Goal: Task Accomplishment & Management: Complete application form

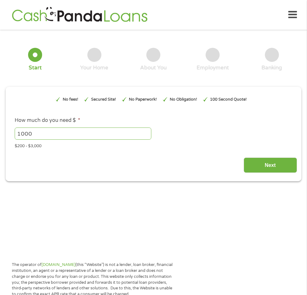
scroll to position [3, 0]
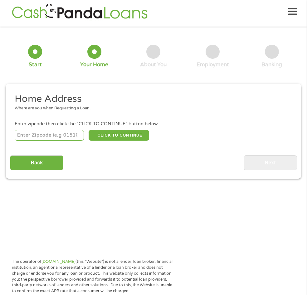
click at [25, 136] on input "number" at bounding box center [50, 135] width 70 height 11
type input "3"
type input "68601"
click at [132, 135] on button "CLICK TO CONTINUE" at bounding box center [119, 135] width 61 height 11
type input "68601"
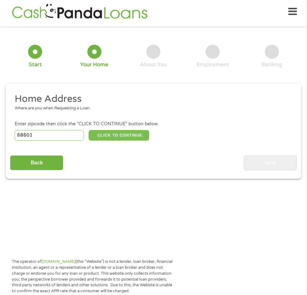
type input "Columbus"
select select "[US_STATE]"
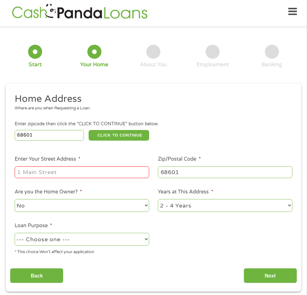
click at [41, 173] on input "Enter Your Street Address *" at bounding box center [82, 172] width 135 height 12
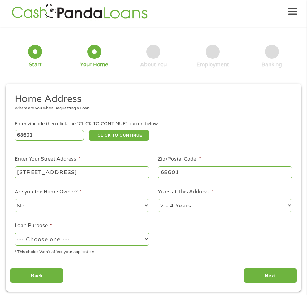
type input "[STREET_ADDRESS]"
click at [146, 206] on select "No Yes" at bounding box center [82, 205] width 135 height 13
click at [15, 199] on select "No Yes" at bounding box center [82, 205] width 135 height 13
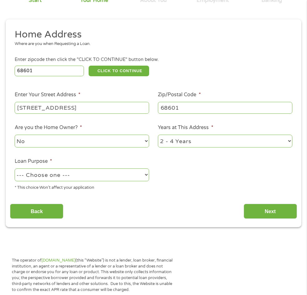
scroll to position [97, 0]
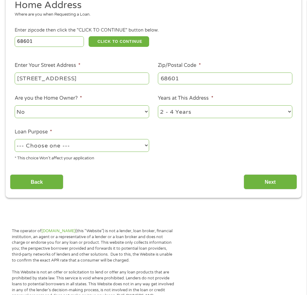
click at [146, 146] on select "--- Choose one --- Pay Bills Debt Consolidation Home Improvement Major Purchase…" at bounding box center [82, 145] width 135 height 13
select select "paybills"
click at [15, 139] on select "--- Choose one --- Pay Bills Debt Consolidation Home Improvement Major Purchase…" at bounding box center [82, 145] width 135 height 13
click at [267, 181] on input "Next" at bounding box center [270, 181] width 53 height 15
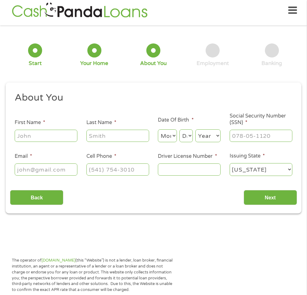
scroll to position [3, 0]
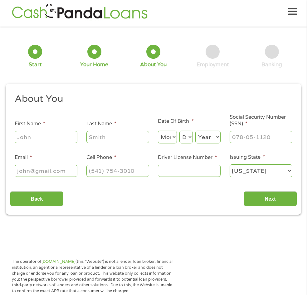
click at [33, 140] on input "First Name *" at bounding box center [46, 137] width 63 height 12
type input "Amaury"
drag, startPoint x: 117, startPoint y: 134, endPoint x: 165, endPoint y: 135, distance: 48.7
click at [120, 134] on input "Last Name *" at bounding box center [118, 137] width 63 height 12
type input "[PERSON_NAME]"
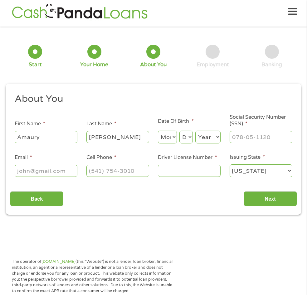
click at [170, 138] on select "Month 1 2 3 4 5 6 7 8 9 10 11 12" at bounding box center [167, 137] width 19 height 13
select select "11"
click at [158, 131] on select "Month 1 2 3 4 5 6 7 8 9 10 11 12" at bounding box center [167, 137] width 19 height 13
click at [185, 141] on select "Day 1 2 3 4 5 6 7 8 9 10 11 12 13 14 15 16 17 18 19 20 21 22 23 24 25 26 27 28 …" at bounding box center [186, 137] width 13 height 13
select select "11"
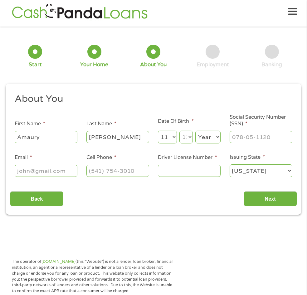
click at [180, 131] on select "Day 1 2 3 4 5 6 7 8 9 10 11 12 13 14 15 16 17 18 19 20 21 22 23 24 25 26 27 28 …" at bounding box center [186, 137] width 13 height 13
click at [211, 139] on select "Year [DATE] 2006 2005 2004 2003 2002 2001 2000 1999 1998 1997 1996 1995 1994 19…" at bounding box center [208, 137] width 25 height 13
select select "1970"
click at [196, 131] on select "Year [DATE] 2006 2005 2004 2003 2002 2001 2000 1999 1998 1997 1996 1995 1994 19…" at bounding box center [208, 137] width 25 height 13
click at [249, 137] on input "___-__-____" at bounding box center [261, 137] width 63 height 12
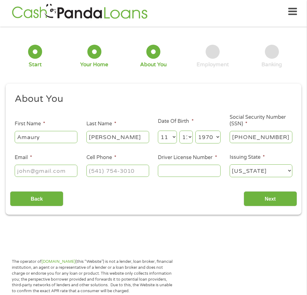
type input "769-38-5585"
drag, startPoint x: 27, startPoint y: 172, endPoint x: 48, endPoint y: 174, distance: 20.7
click at [28, 172] on input "Email *" at bounding box center [46, 171] width 63 height 12
type input "[EMAIL_ADDRESS][DOMAIN_NAME]"
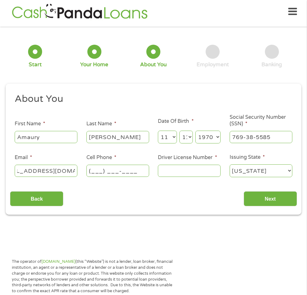
scroll to position [0, 0]
click at [104, 168] on input "(___) ___-____" at bounding box center [118, 171] width 63 height 12
type input "[PHONE_NUMBER]"
click at [184, 171] on input "Driver License Number *" at bounding box center [189, 171] width 63 height 12
type input "G5240007041108"
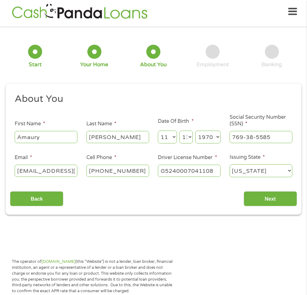
click at [290, 170] on select "[US_STATE] [US_STATE] [US_STATE] [US_STATE] [US_STATE] [US_STATE] [US_STATE] [U…" at bounding box center [261, 170] width 63 height 13
select select "[US_STATE]"
click at [230, 164] on select "[US_STATE] [US_STATE] [US_STATE] [US_STATE] [US_STATE] [US_STATE] [US_STATE] [U…" at bounding box center [261, 170] width 63 height 13
click at [272, 194] on input "Next" at bounding box center [270, 198] width 53 height 15
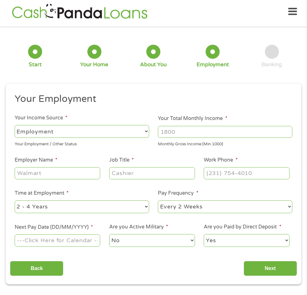
click at [137, 131] on select "--- Choose one --- Employment [DEMOGRAPHIC_DATA] Benefits" at bounding box center [82, 131] width 135 height 13
click at [15, 125] on select "--- Choose one --- Employment [DEMOGRAPHIC_DATA] Benefits" at bounding box center [82, 131] width 135 height 13
drag, startPoint x: 174, startPoint y: 133, endPoint x: 179, endPoint y: 133, distance: 5.6
click at [174, 133] on input "Your Total Monthly Income *" at bounding box center [225, 132] width 135 height 12
type input "2100"
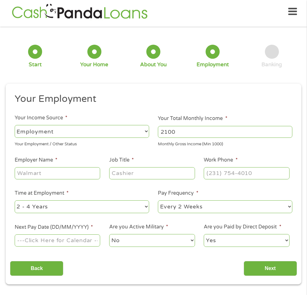
drag, startPoint x: 39, startPoint y: 173, endPoint x: 72, endPoint y: 173, distance: 33.4
click at [42, 173] on input "Employer Name *" at bounding box center [58, 173] width 86 height 12
type input "[PERSON_NAME] Casino"
click at [134, 174] on input "Job Title *" at bounding box center [152, 173] width 86 height 12
type input "Security Officer"
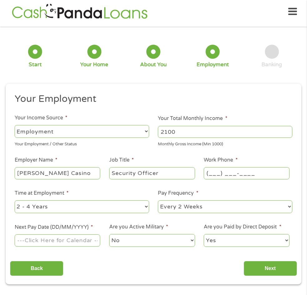
drag, startPoint x: 207, startPoint y: 176, endPoint x: 219, endPoint y: 179, distance: 11.6
click at [213, 178] on input "(___) ___-____" at bounding box center [247, 173] width 86 height 12
click at [209, 174] on input "(___) ___-____" at bounding box center [247, 173] width 86 height 12
type input "[PHONE_NUMBER]"
click at [106, 208] on select "--- Choose one --- 1 Year or less 1 - 2 Years 2 - 4 Years Over 4 Years" at bounding box center [82, 206] width 135 height 13
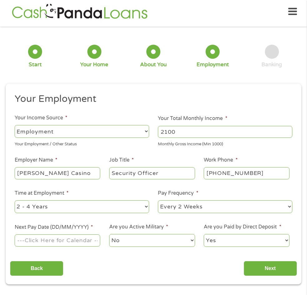
select select "12months"
click at [15, 200] on select "--- Choose one --- 1 Year or less 1 - 2 Years 2 - 4 Years Over 4 Years" at bounding box center [82, 206] width 135 height 13
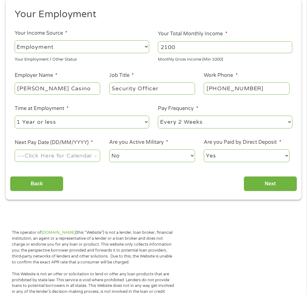
scroll to position [97, 0]
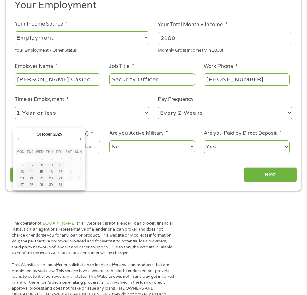
click at [86, 149] on input "Next Pay Date (DD/MM/YYYY) *" at bounding box center [58, 147] width 86 height 12
type input "[DATE]"
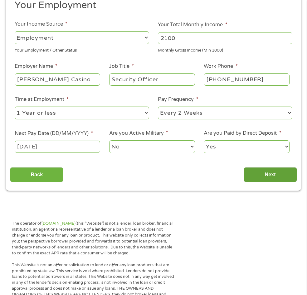
click at [275, 172] on input "Next" at bounding box center [270, 174] width 53 height 15
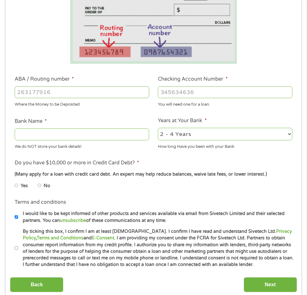
scroll to position [128, 0]
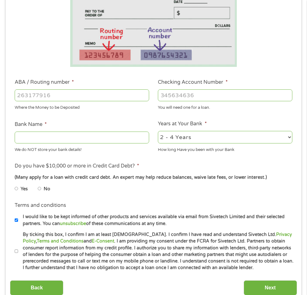
click at [285, 137] on select "2 - 4 Years 6 - 12 Months 1 - 2 Years Over 4 Years" at bounding box center [225, 137] width 135 height 13
select select "24months"
click at [158, 131] on select "2 - 4 Years 6 - 12 Months 1 - 2 Years Over 4 Years" at bounding box center [225, 137] width 135 height 13
drag, startPoint x: 45, startPoint y: 139, endPoint x: 58, endPoint y: 142, distance: 13.8
click at [45, 139] on input "Bank Name *" at bounding box center [82, 138] width 135 height 12
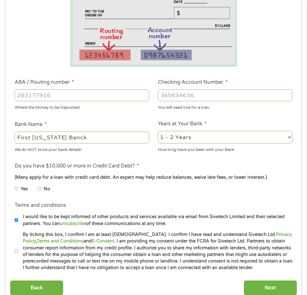
type input "First [US_STATE] Banck"
click at [39, 189] on input "No" at bounding box center [40, 189] width 4 height 10
radio input "true"
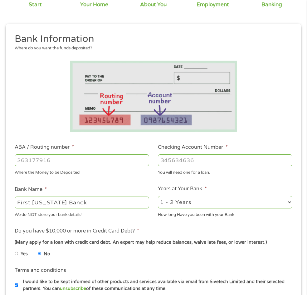
scroll to position [34, 0]
